Goal: Information Seeking & Learning: Learn about a topic

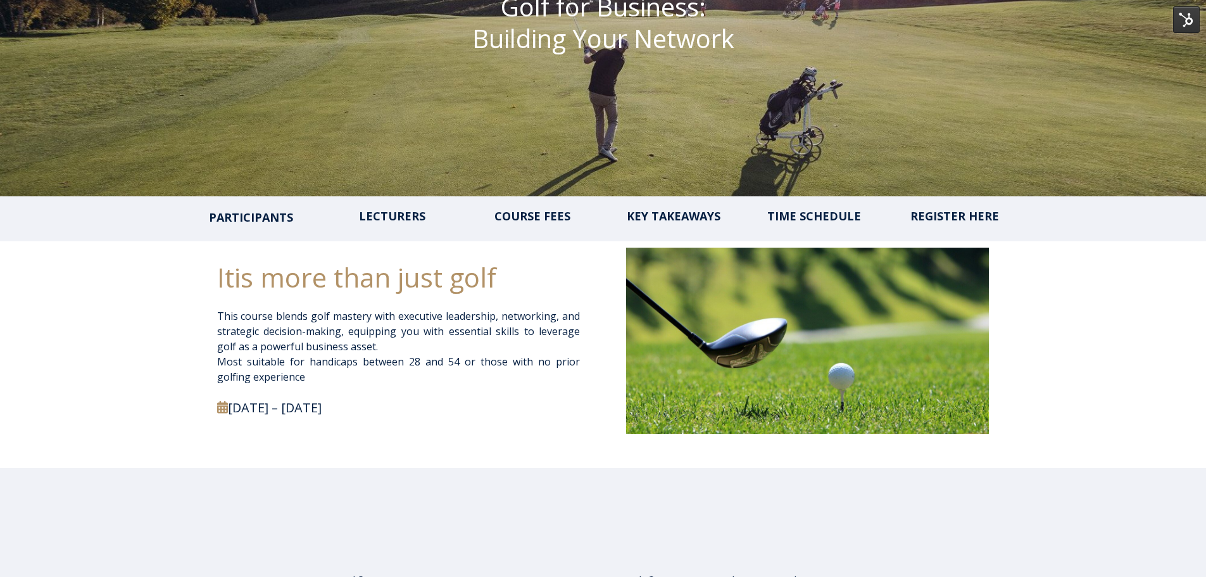
scroll to position [316, 0]
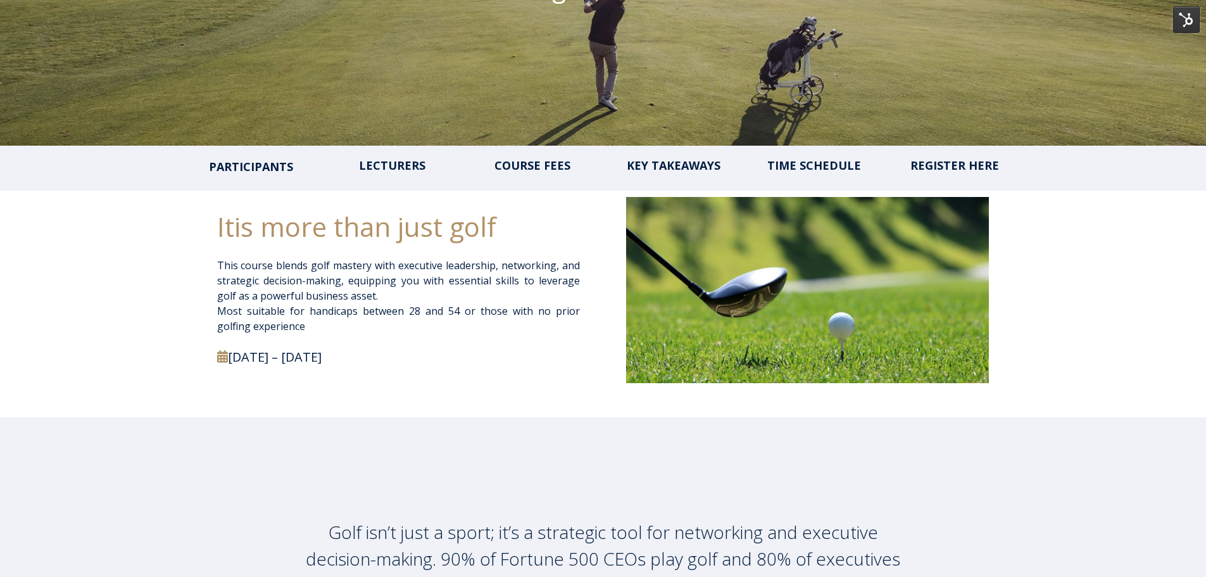
drag, startPoint x: 346, startPoint y: 360, endPoint x: 238, endPoint y: 358, distance: 107.6
click at [238, 358] on h2 "[DATE] – [DATE]" at bounding box center [392, 357] width 351 height 17
copy h2 "[DATE] – [DATE]"
click at [1033, 461] on div "slide 1 of 1 Golf isn’t just a sport; it’s a strategic tool for networking and …" at bounding box center [603, 573] width 1206 height 312
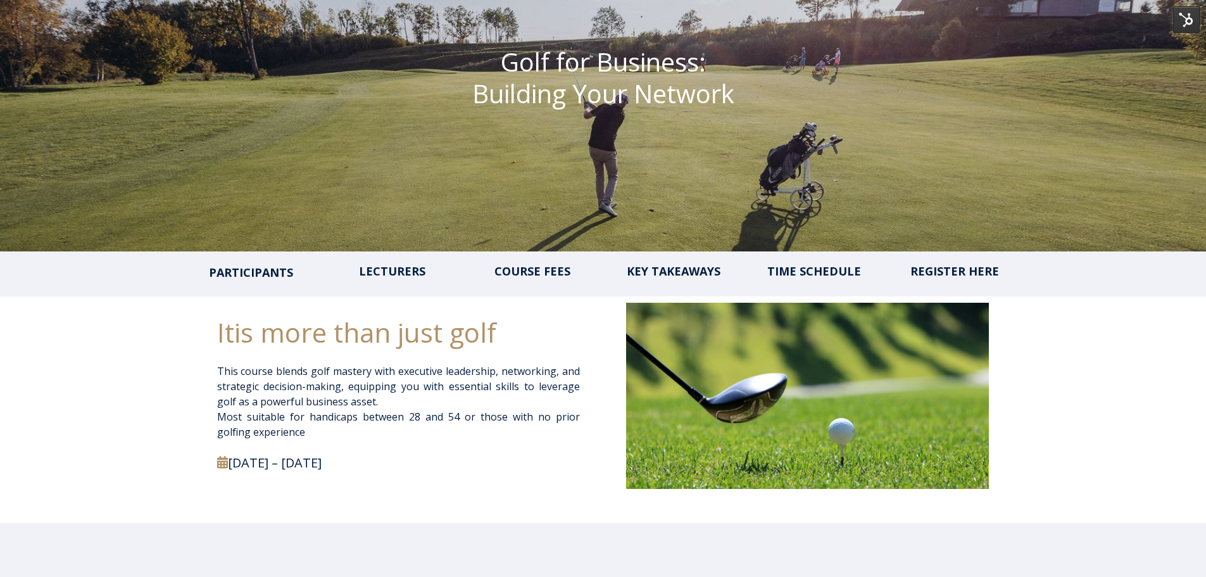
scroll to position [253, 0]
